Goal: Information Seeking & Learning: Check status

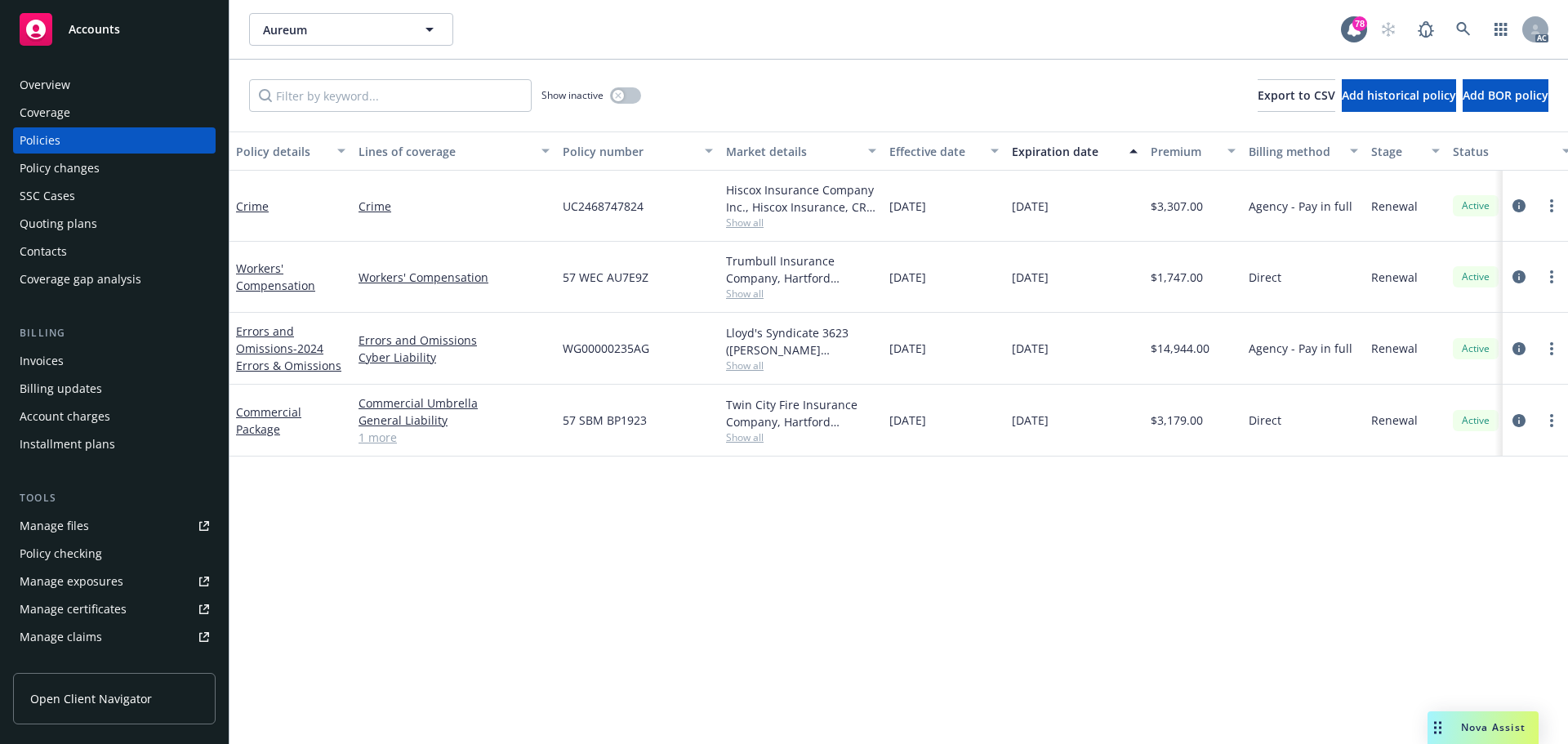
drag, startPoint x: 1010, startPoint y: 352, endPoint x: 1073, endPoint y: 352, distance: 63.0
click at [1073, 352] on div "[DATE]" at bounding box center [1075, 349] width 139 height 72
copy span "[DATE]"
drag, startPoint x: 1018, startPoint y: 207, endPoint x: 1033, endPoint y: 231, distance: 28.3
click at [1077, 212] on div "[DATE]" at bounding box center [1075, 206] width 139 height 71
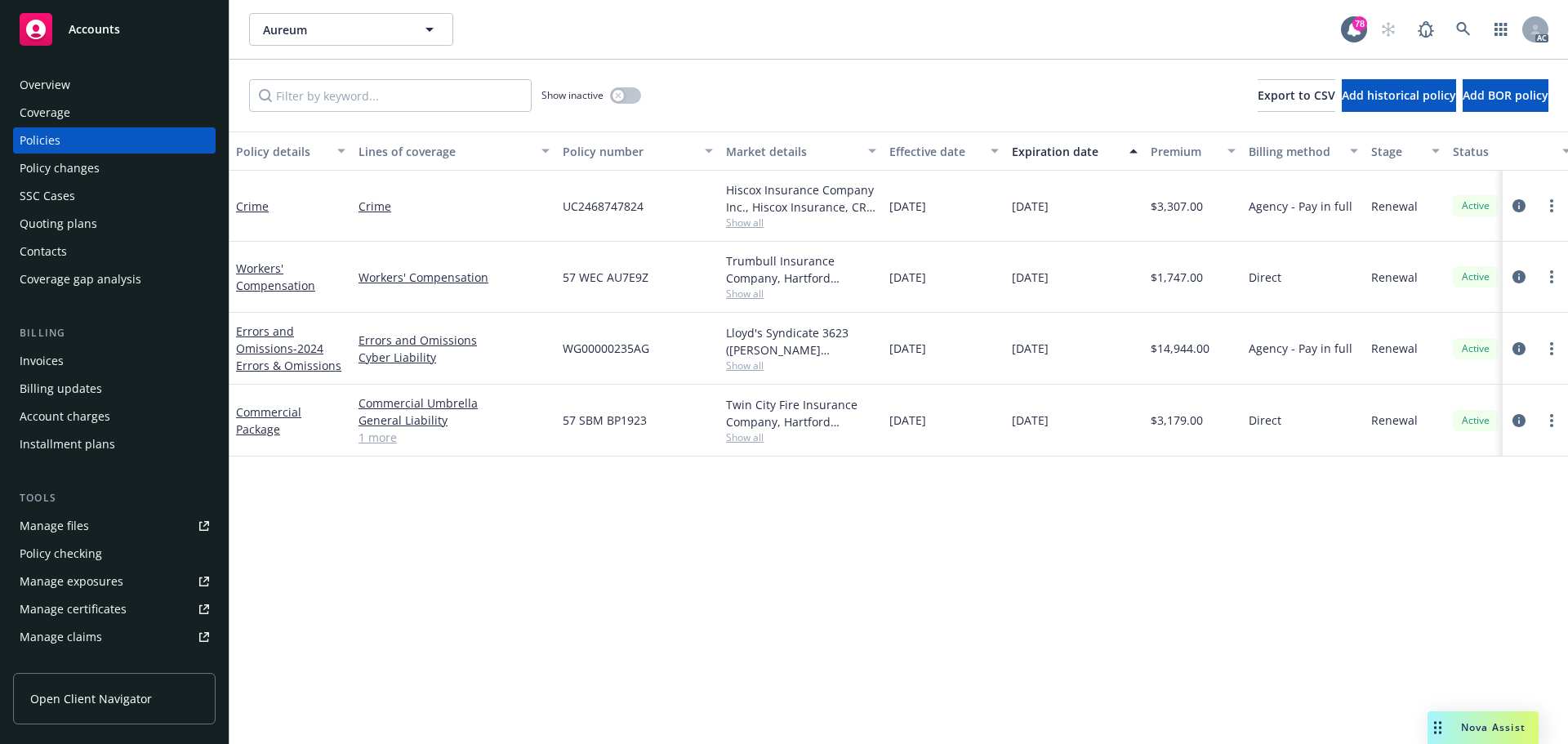
click at [1023, 232] on div "[DATE]" at bounding box center [1075, 206] width 139 height 71
drag, startPoint x: 1082, startPoint y: 213, endPoint x: 1013, endPoint y: 213, distance: 69.0
click at [1013, 213] on div "[DATE]" at bounding box center [1075, 206] width 139 height 71
copy span "[DATE]"
drag, startPoint x: 266, startPoint y: 211, endPoint x: 229, endPoint y: 211, distance: 37.0
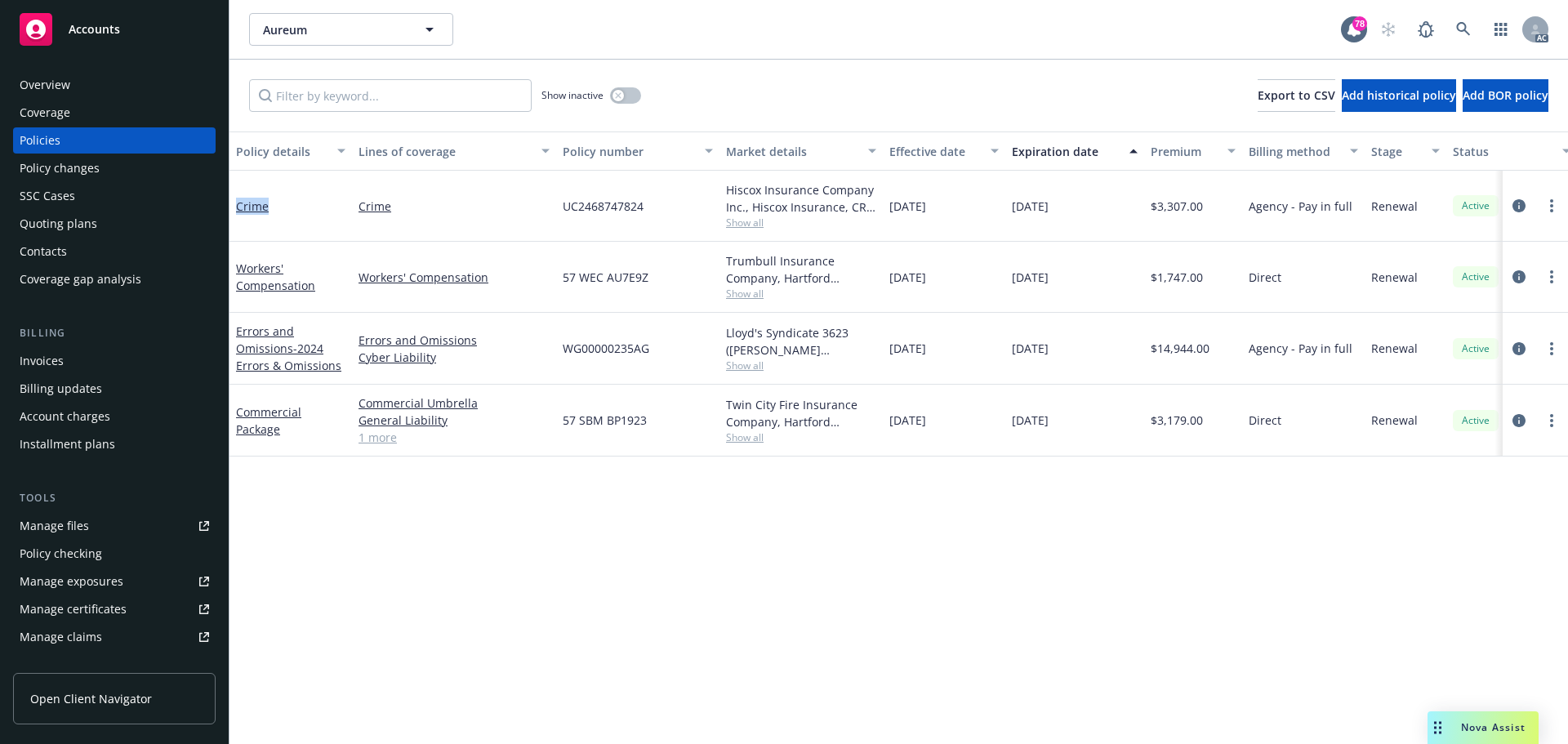
click at [229, 211] on div "Crime" at bounding box center [290, 206] width 123 height 71
copy link "Crime"
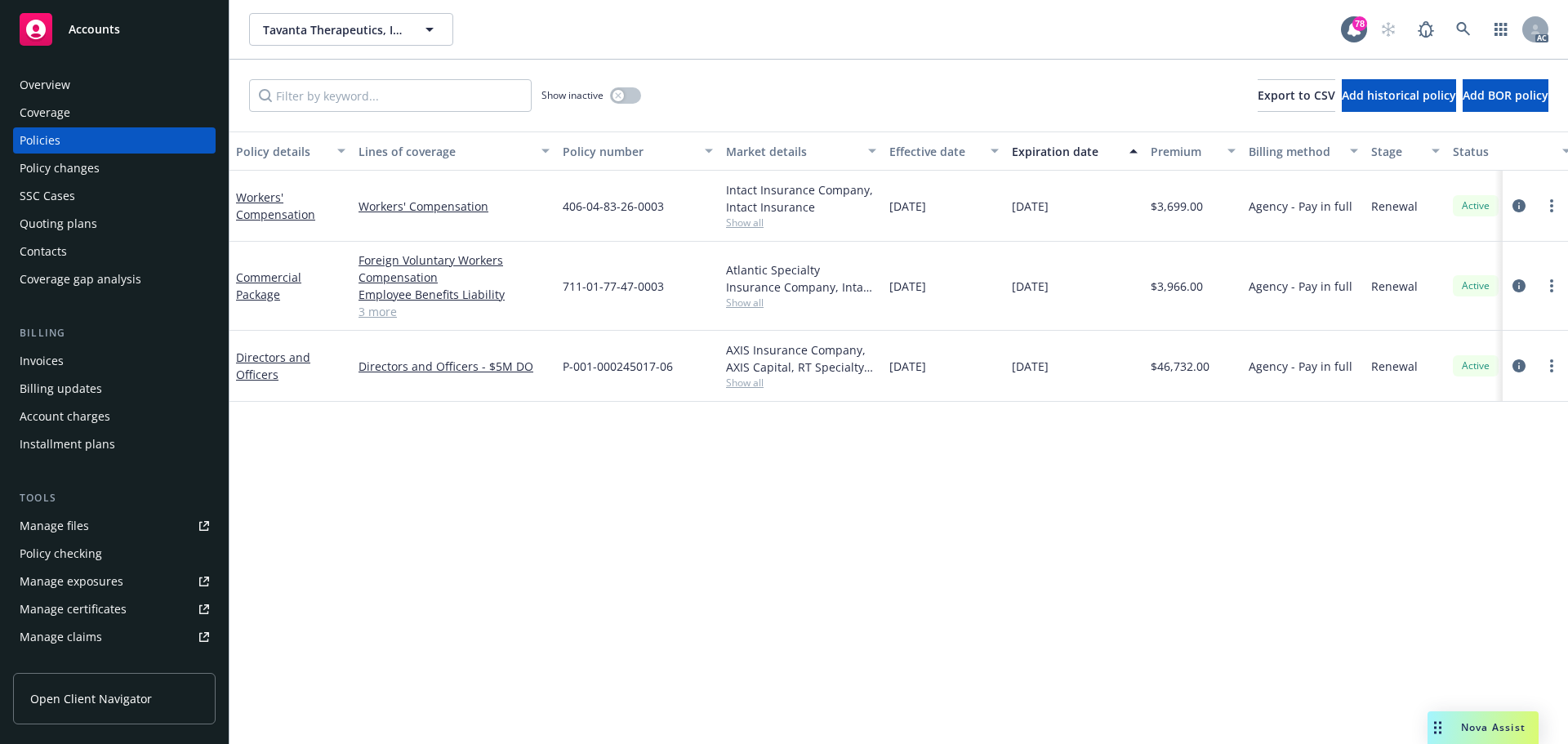
click at [645, 536] on div "Policy details Lines of coverage Policy number Market details Effective date Ex…" at bounding box center [898, 437] width 1339 height 613
click at [746, 219] on span "Show all" at bounding box center [801, 222] width 151 height 14
click at [751, 569] on div "Policy details Lines of coverage Policy number Market details Effective date Ex…" at bounding box center [898, 437] width 1339 height 613
click at [745, 299] on span "Show all" at bounding box center [801, 302] width 151 height 14
click at [1048, 612] on div "Policy details Lines of coverage Policy number Market details Effective date Ex…" at bounding box center [898, 437] width 1339 height 613
